Goal: Find specific page/section: Find specific page/section

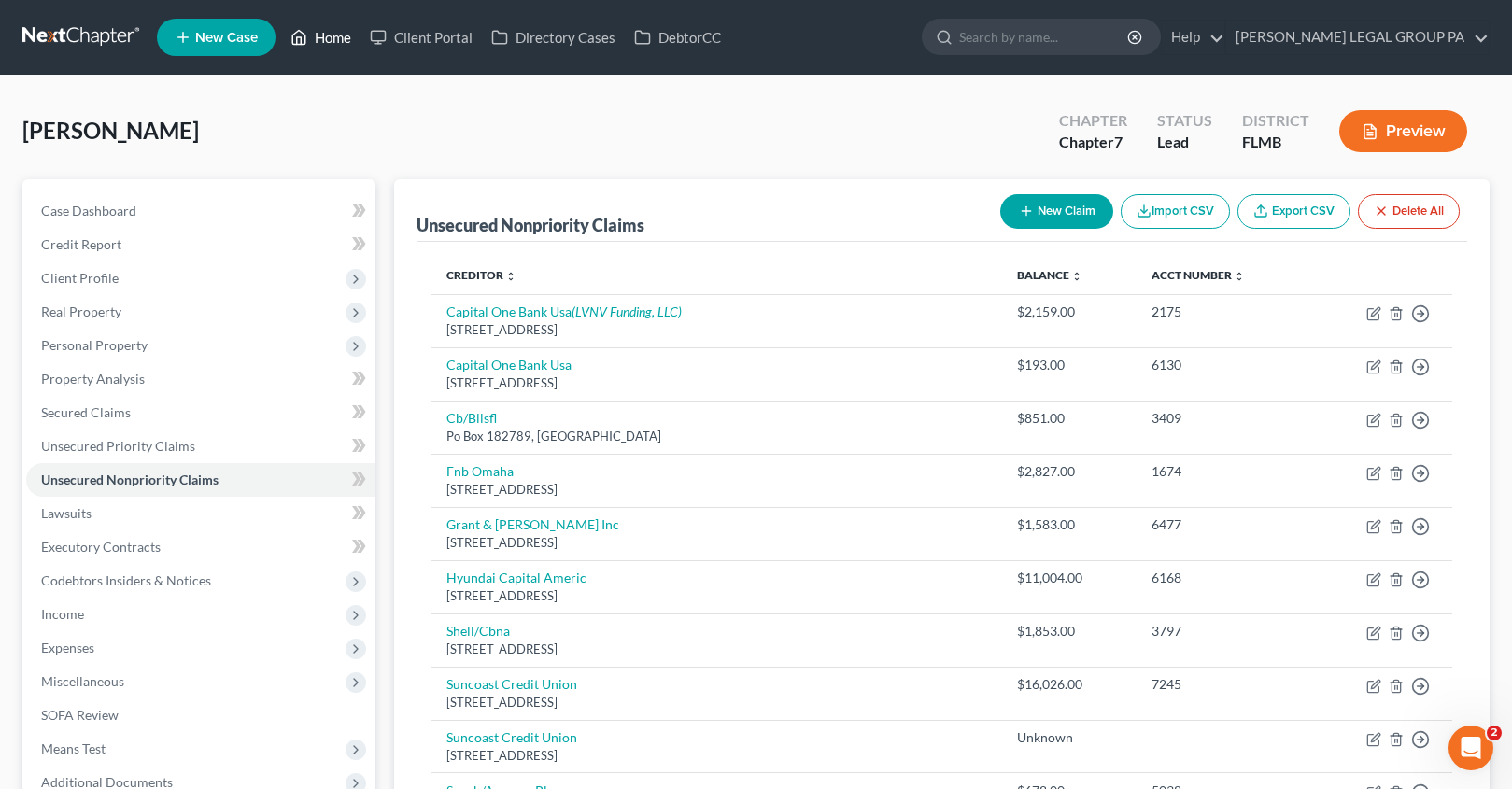
click at [312, 35] on link "Home" at bounding box center [321, 37] width 79 height 33
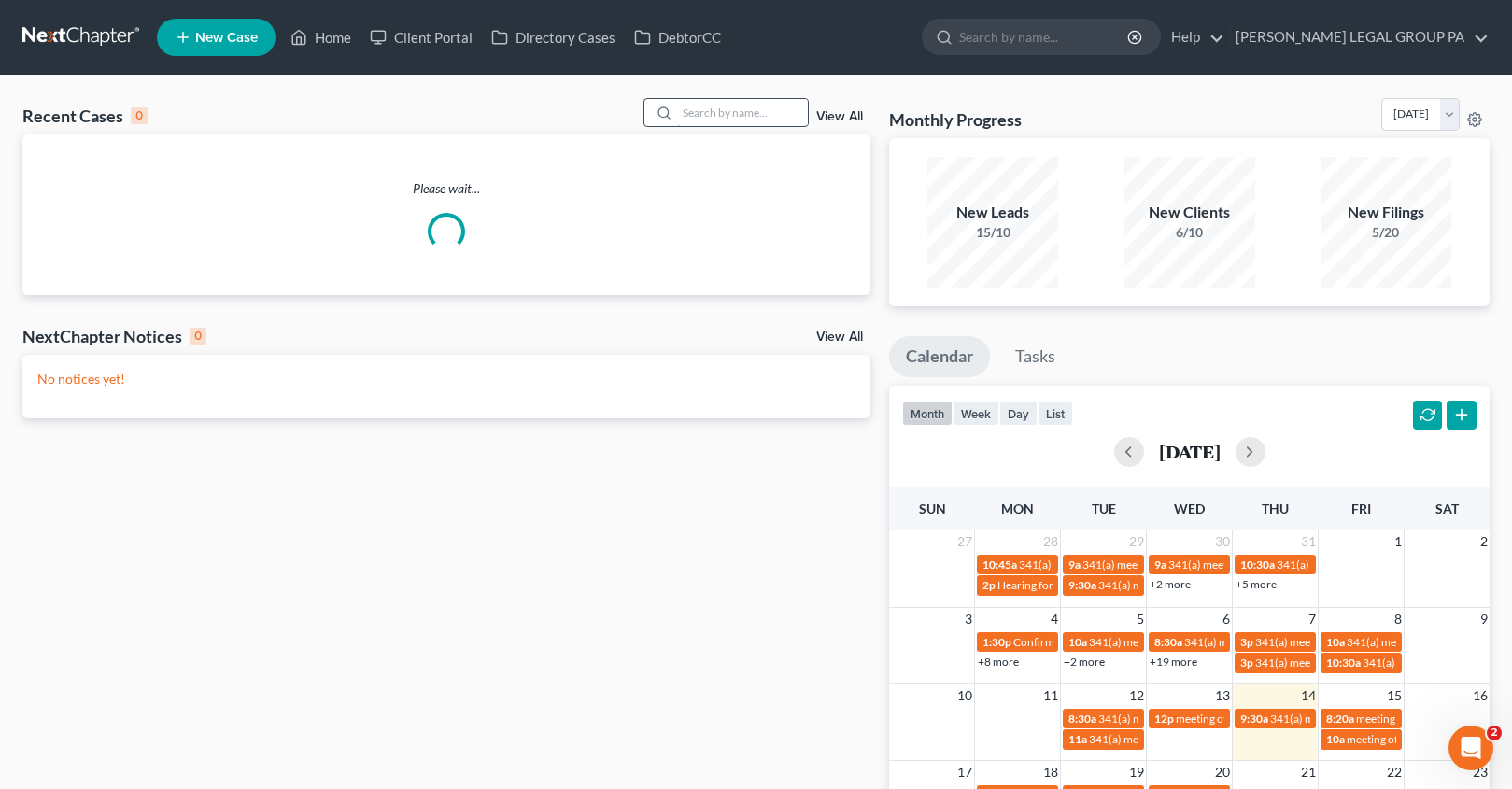
drag, startPoint x: 708, startPoint y: 111, endPoint x: 718, endPoint y: 113, distance: 10.2
click at [708, 111] on input "search" at bounding box center [741, 113] width 130 height 27
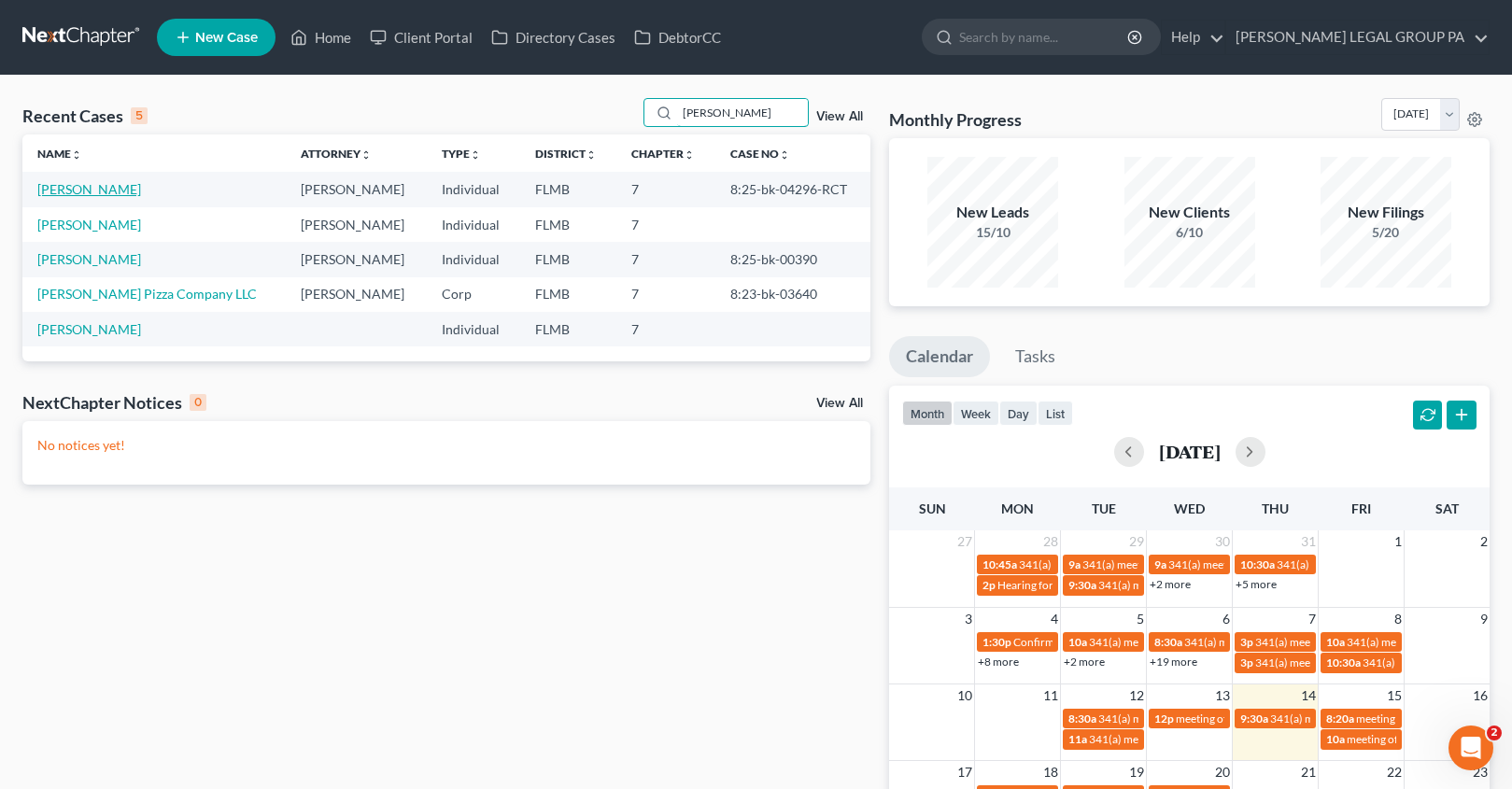
type input "[PERSON_NAME]"
click at [95, 191] on link "[PERSON_NAME]" at bounding box center [89, 189] width 104 height 16
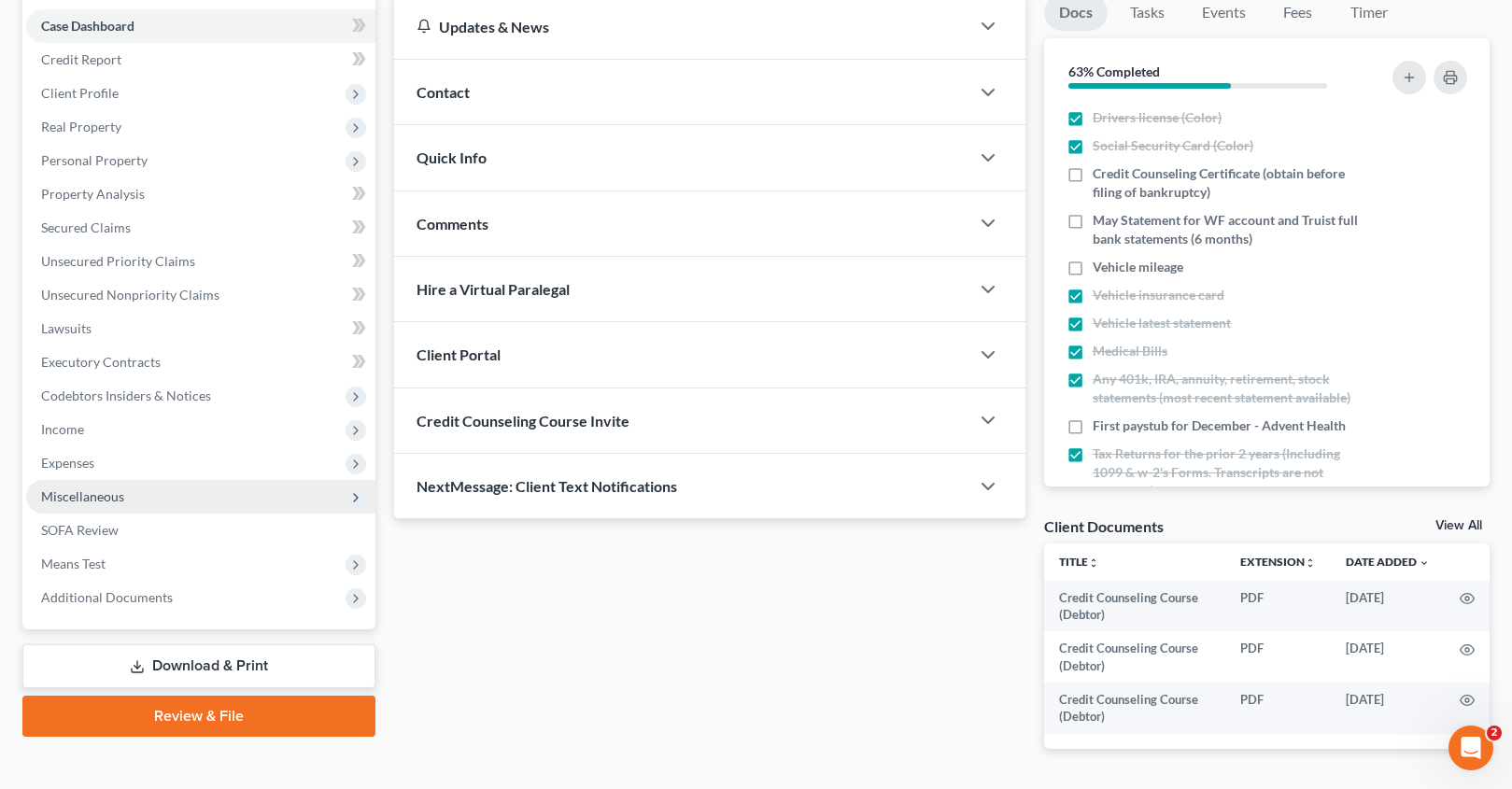
scroll to position [245, 0]
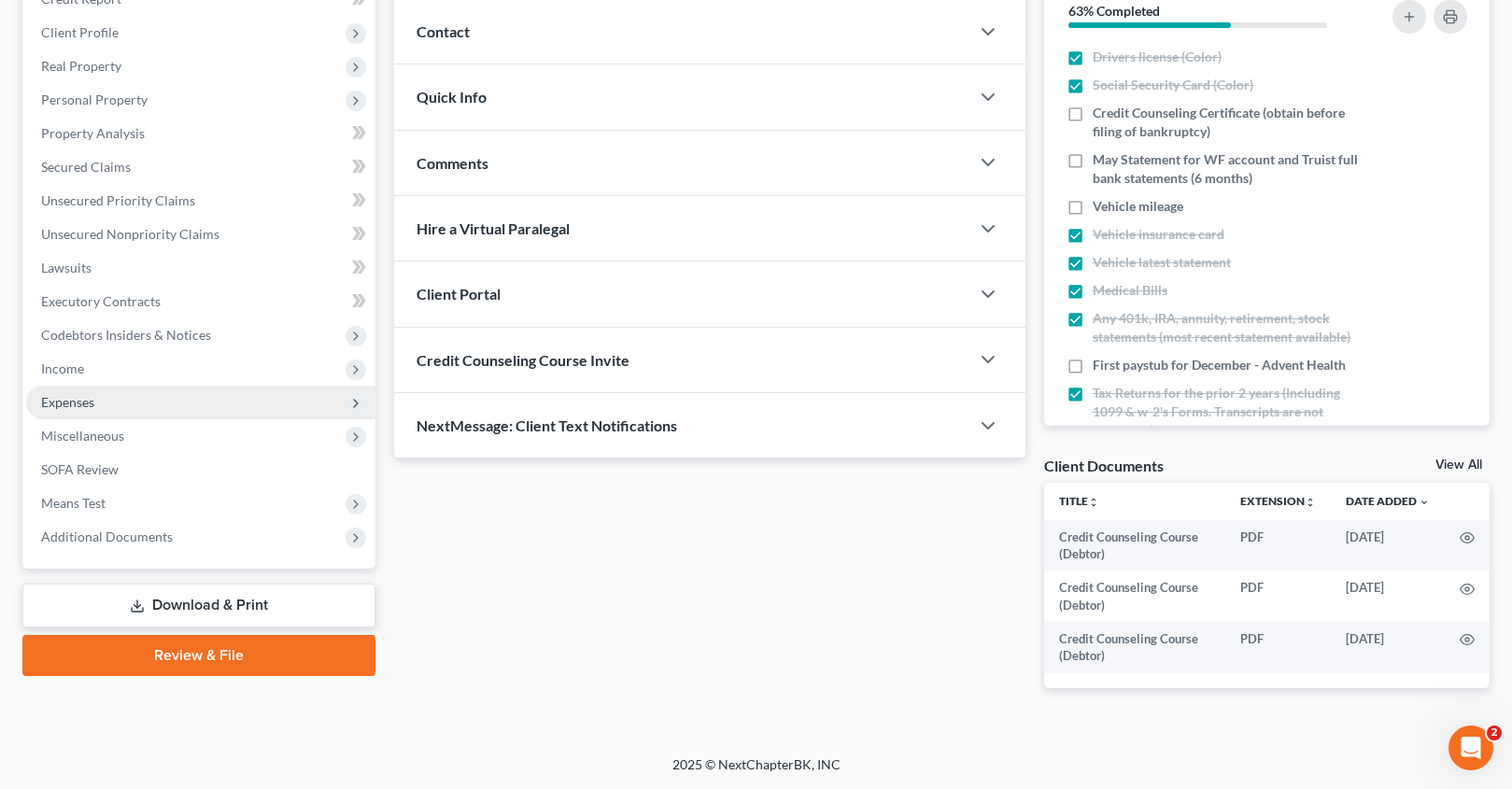
click at [76, 397] on span "Expenses" at bounding box center [68, 402] width 53 height 16
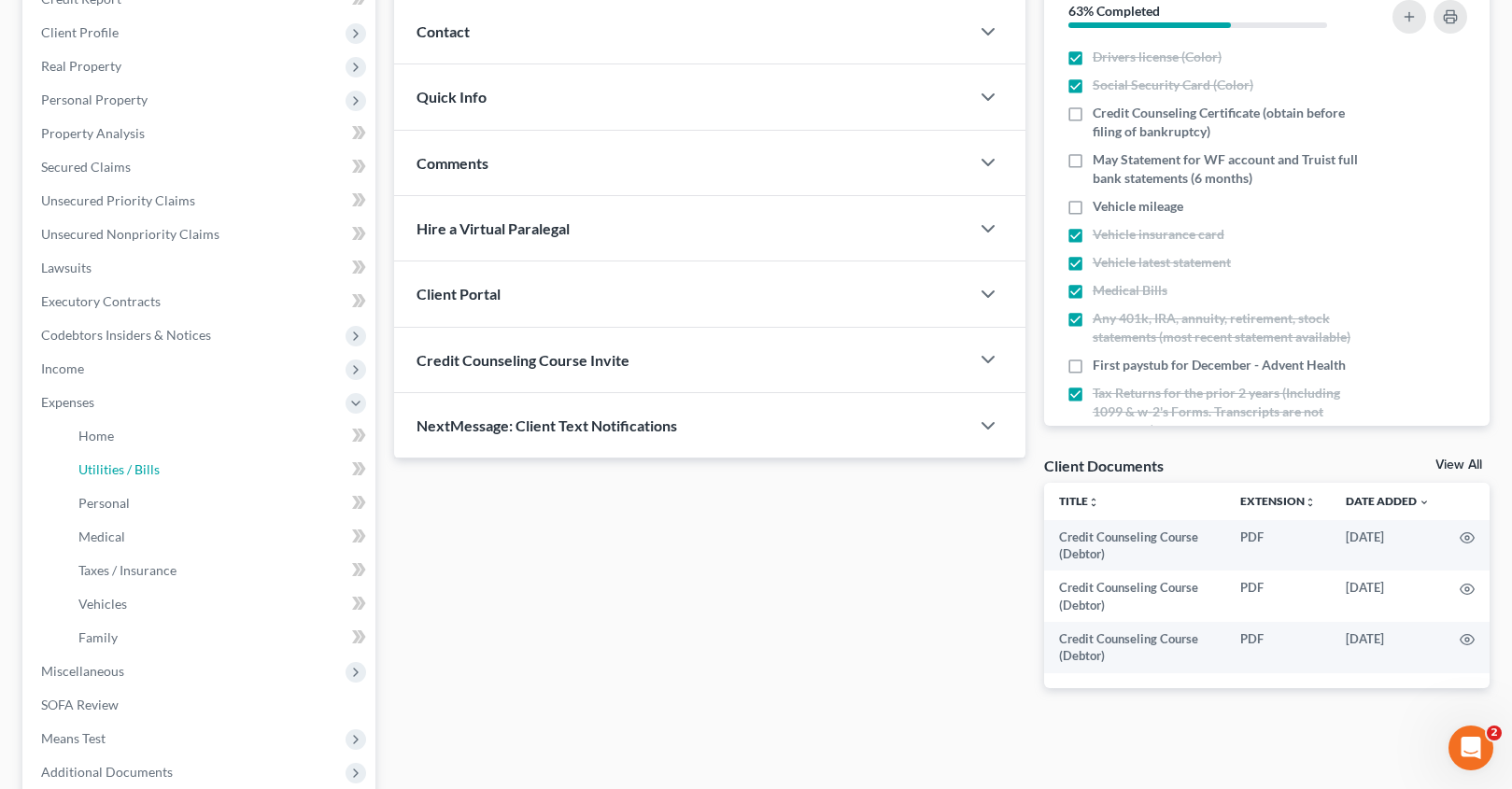
click at [126, 461] on span "Utilities / Bills" at bounding box center [119, 468] width 81 height 16
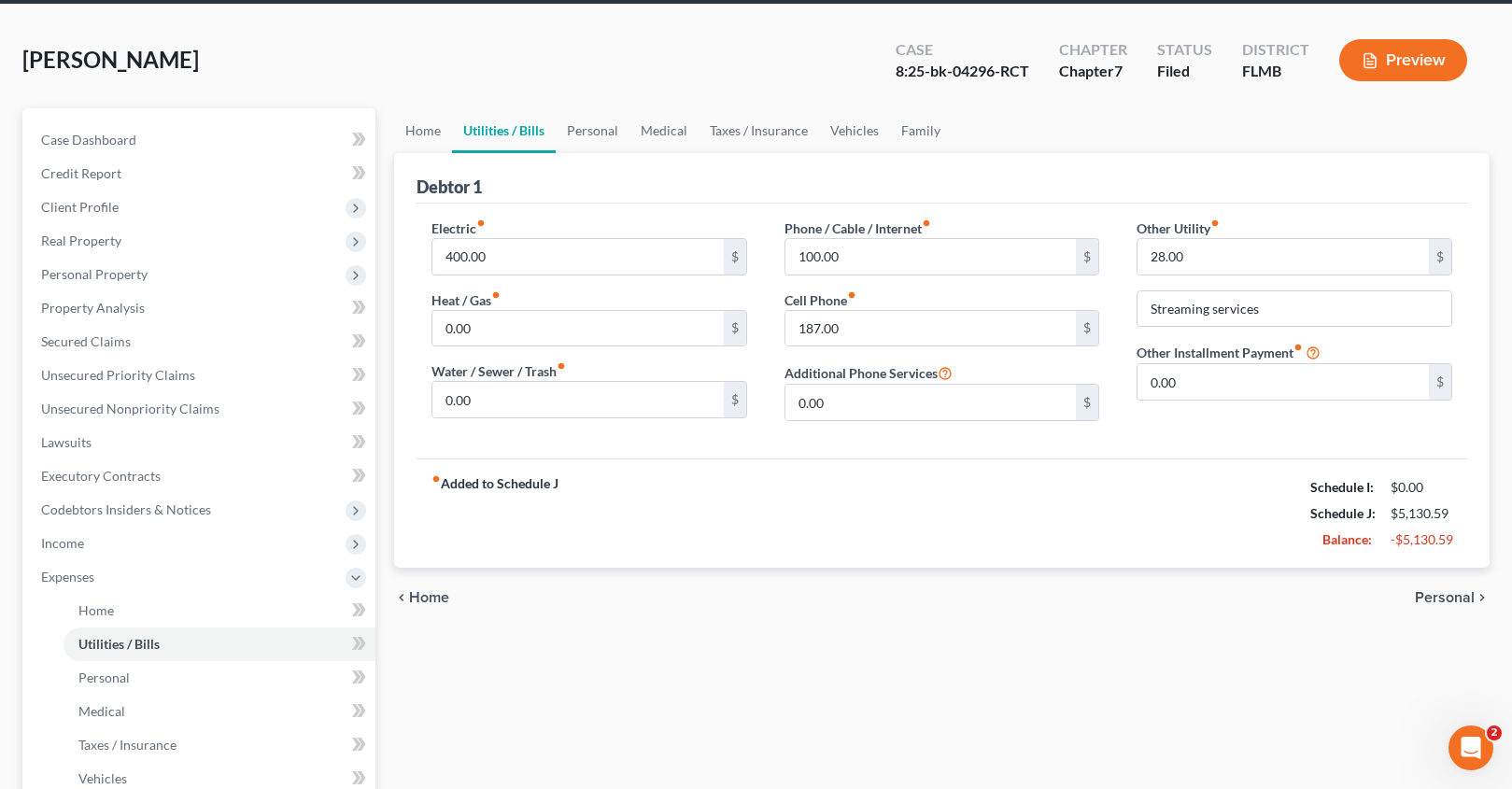
scroll to position [324, 0]
